Goal: Information Seeking & Learning: Learn about a topic

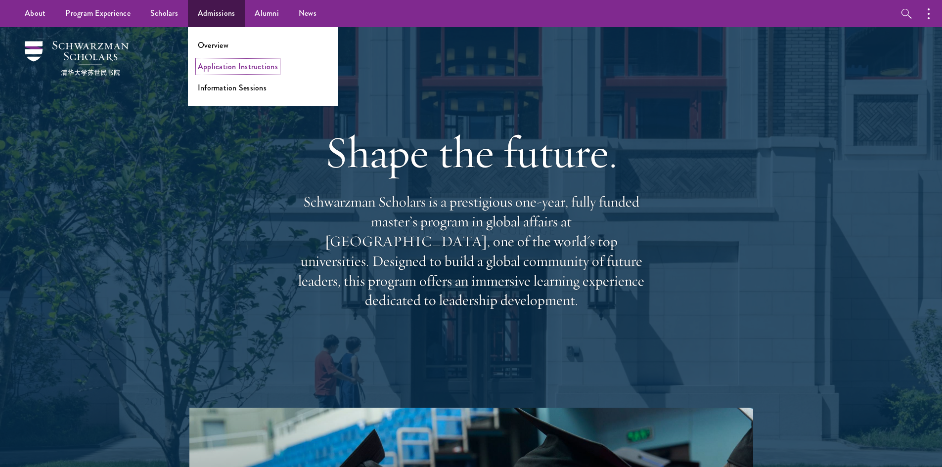
click at [253, 65] on link "Application Instructions" at bounding box center [238, 66] width 80 height 11
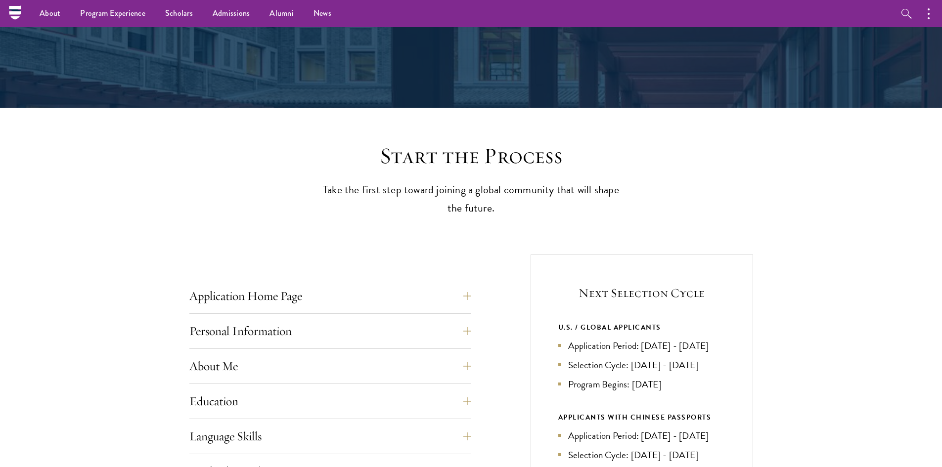
scroll to position [145, 0]
click at [431, 295] on button "Application Home Page" at bounding box center [338, 297] width 282 height 24
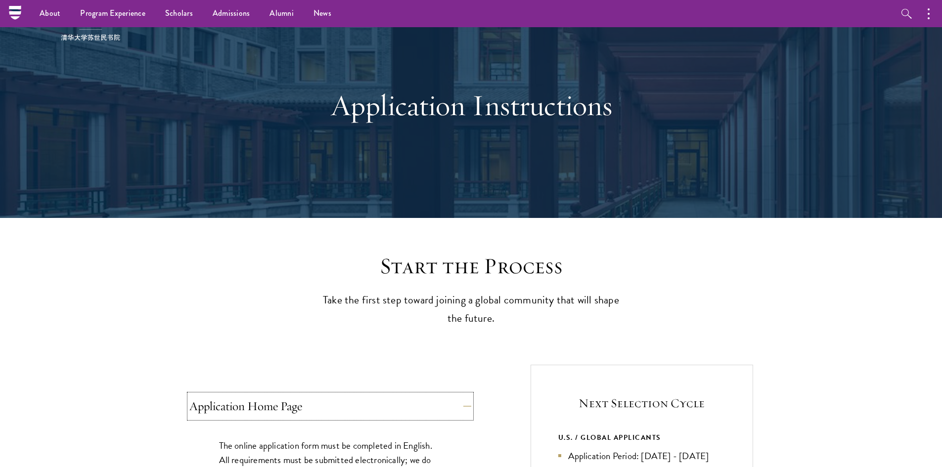
scroll to position [0, 0]
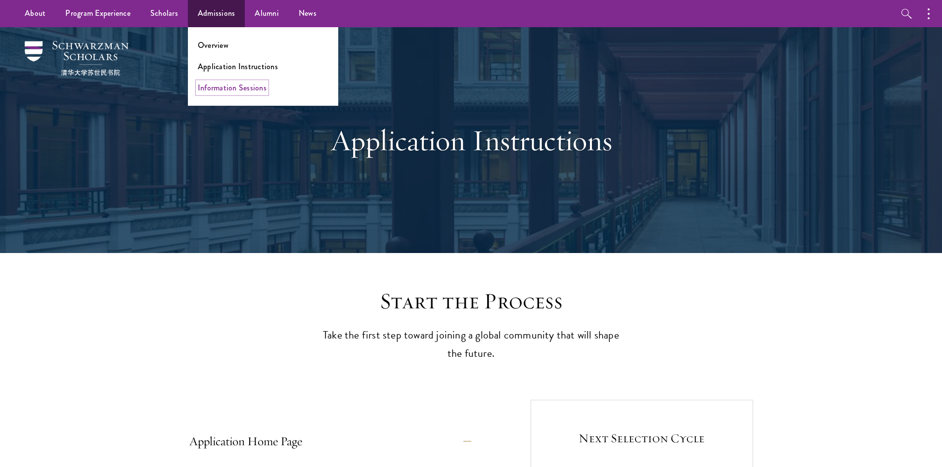
click at [222, 84] on link "Information Sessions" at bounding box center [232, 87] width 69 height 11
